Goal: Task Accomplishment & Management: Manage account settings

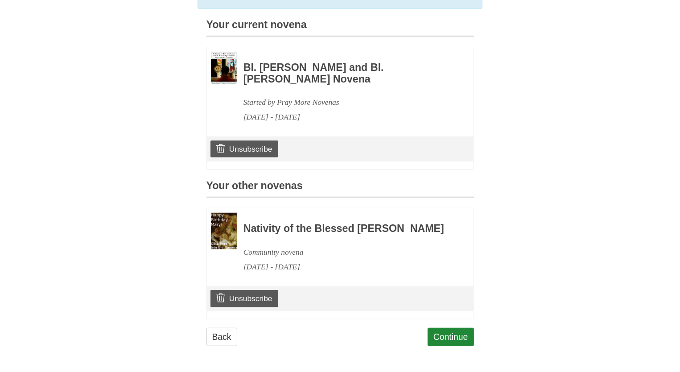
scroll to position [243, 0]
click at [243, 297] on link "Unsubscribe" at bounding box center [244, 298] width 67 height 17
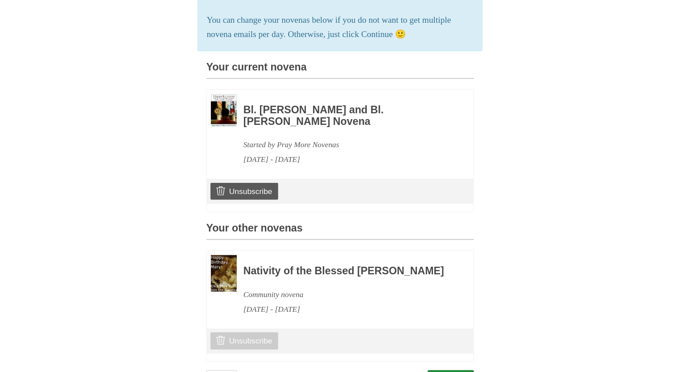
scroll to position [243, 0]
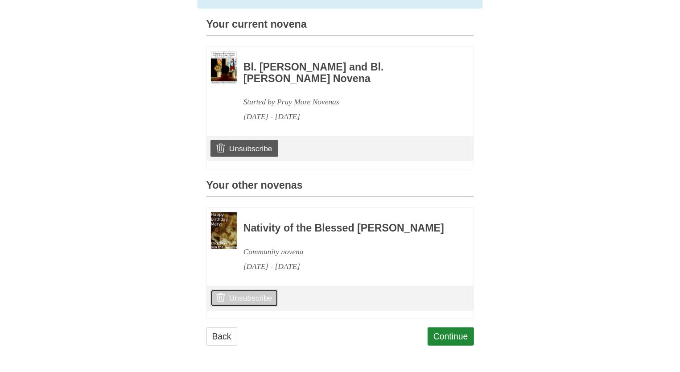
click at [248, 297] on link "Unsubscribe" at bounding box center [244, 298] width 67 height 17
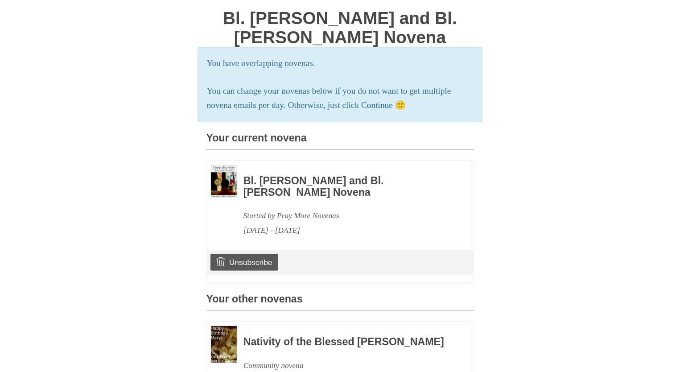
scroll to position [5, 0]
